Goal: Entertainment & Leisure: Consume media (video, audio)

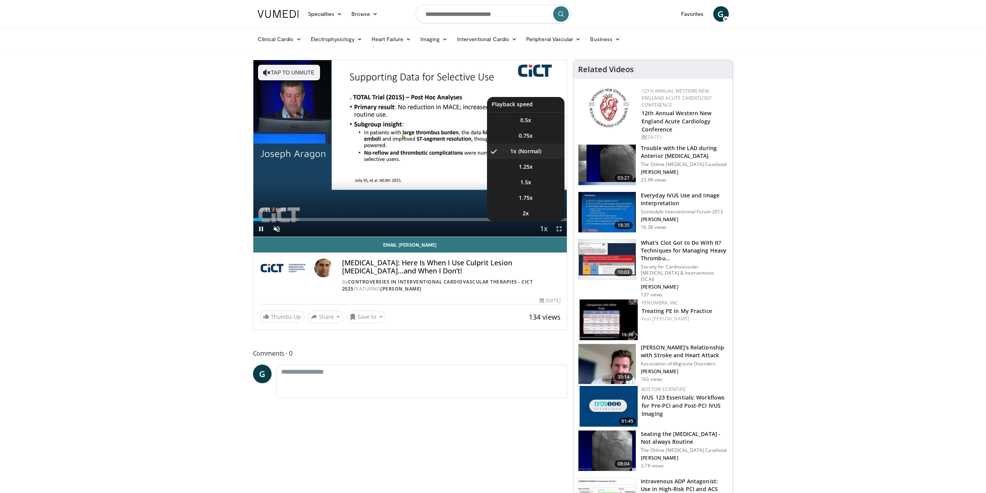
click at [547, 227] on span "Video Player" at bounding box center [543, 229] width 11 height 16
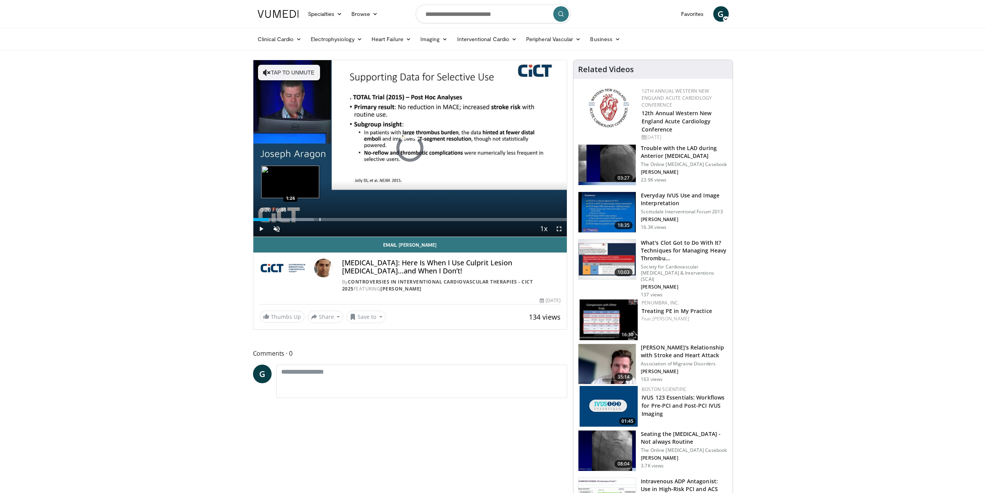
click at [290, 218] on div "Progress Bar" at bounding box center [283, 219] width 61 height 3
